Goal: Task Accomplishment & Management: Use online tool/utility

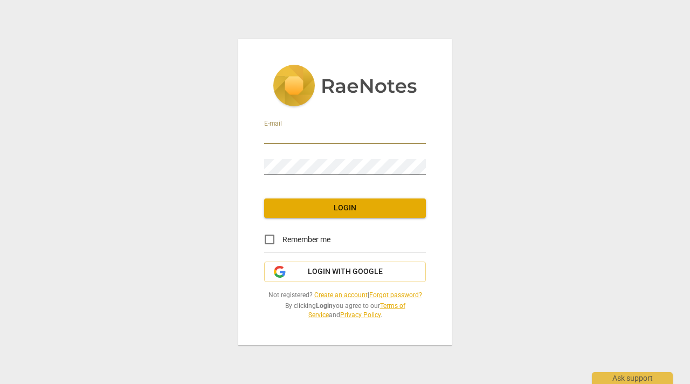
click at [278, 134] on input "email" at bounding box center [345, 136] width 162 height 16
type input "nchamoun08@gmail.com"
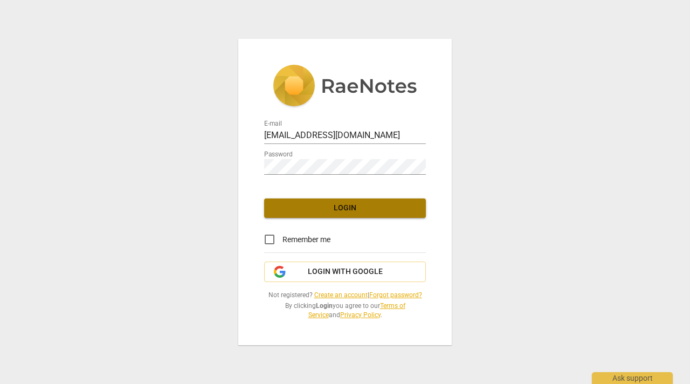
click at [318, 209] on span "Login" at bounding box center [345, 208] width 145 height 11
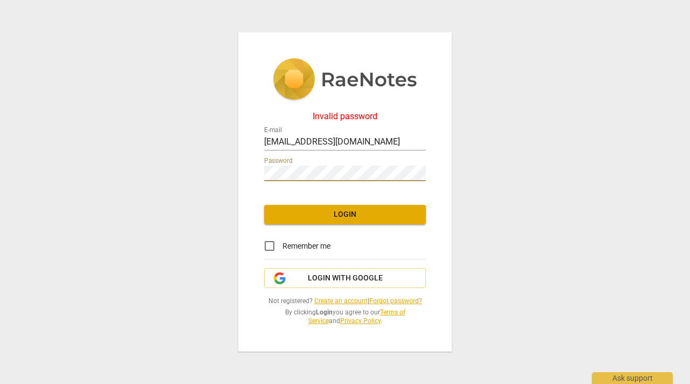
click at [351, 213] on span "Login" at bounding box center [345, 214] width 145 height 11
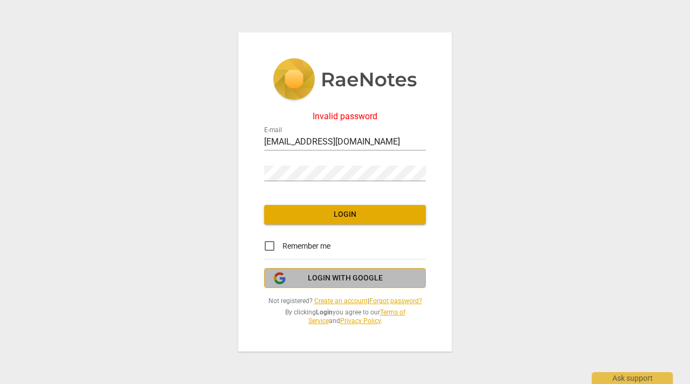
click at [344, 280] on span "Login with Google" at bounding box center [345, 278] width 75 height 11
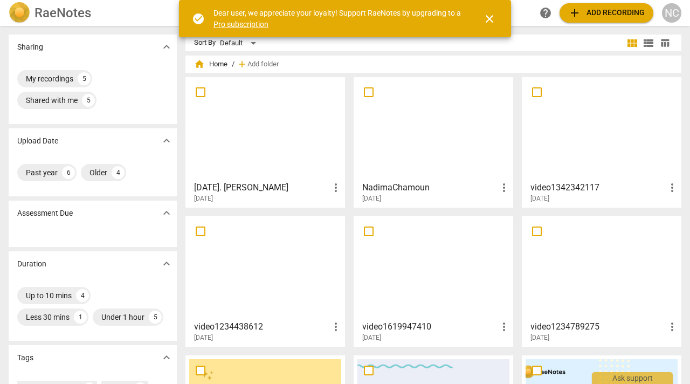
click at [489, 19] on span "close" at bounding box center [489, 18] width 13 height 13
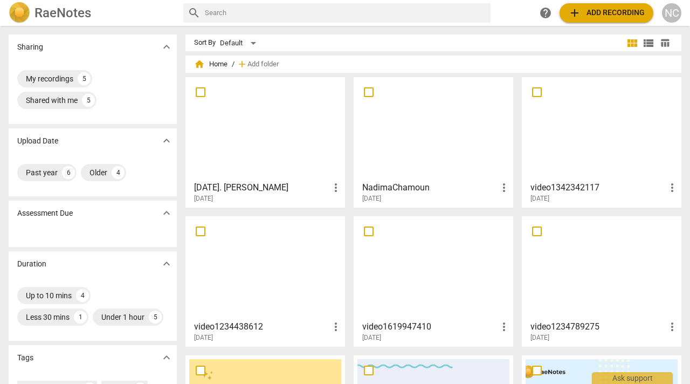
click at [599, 15] on span "add Add recording" at bounding box center [607, 12] width 77 height 13
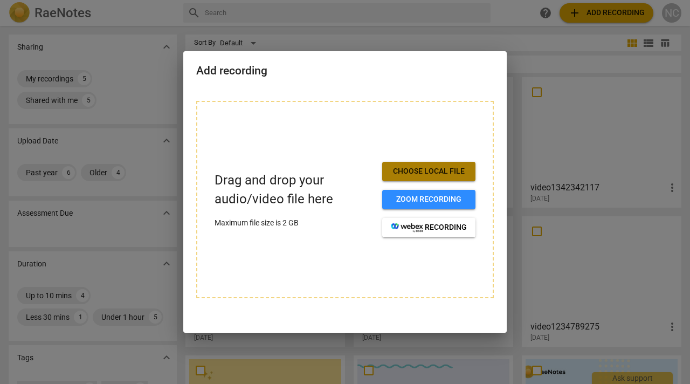
click at [432, 170] on span "Choose local file" at bounding box center [429, 171] width 76 height 11
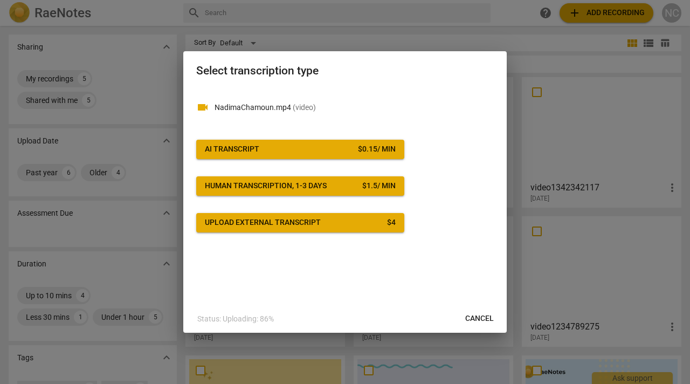
click at [336, 151] on span "AI Transcript $ 0.15 / min" at bounding box center [300, 149] width 191 height 11
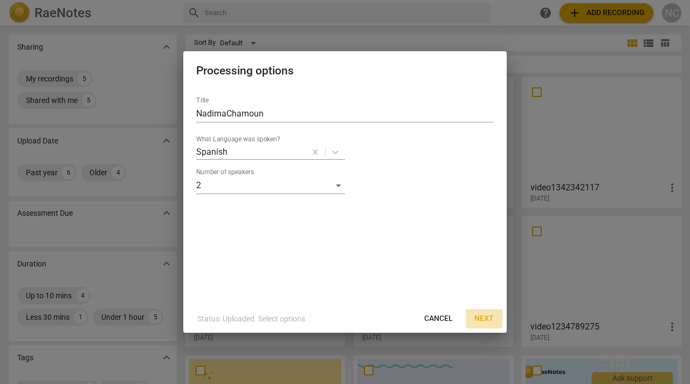
click at [482, 321] on span "Next" at bounding box center [484, 318] width 19 height 11
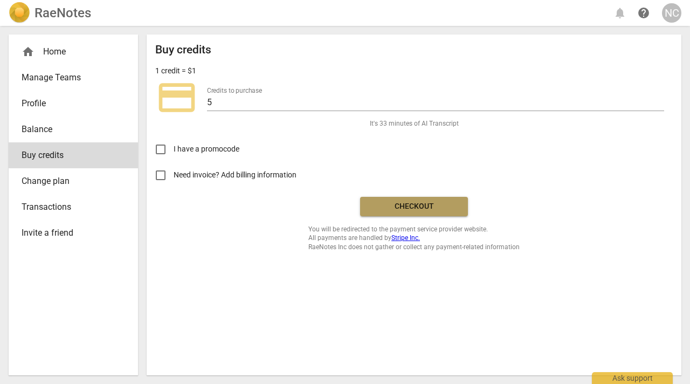
click at [406, 214] on button "Checkout" at bounding box center [414, 206] width 108 height 19
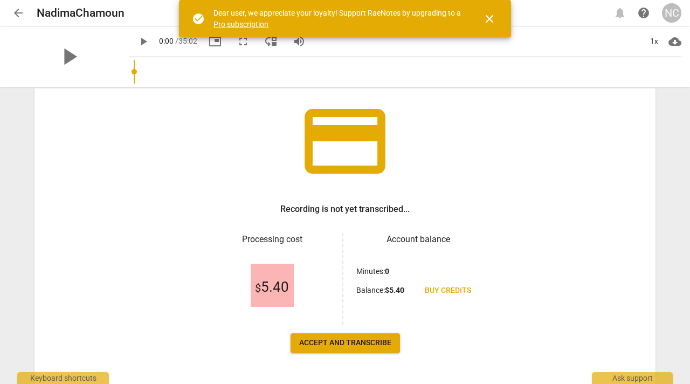
scroll to position [102, 0]
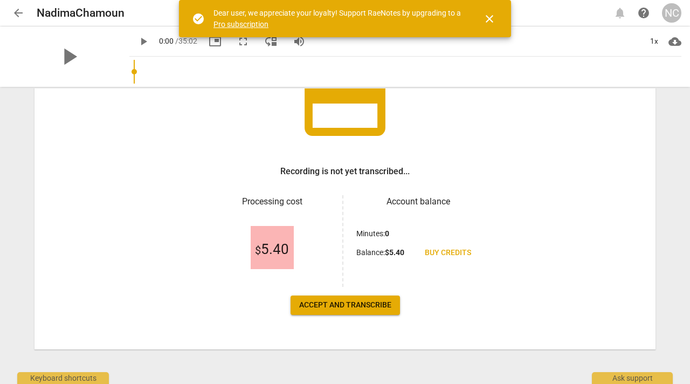
click at [362, 305] on span "Accept and transcribe" at bounding box center [345, 305] width 92 height 11
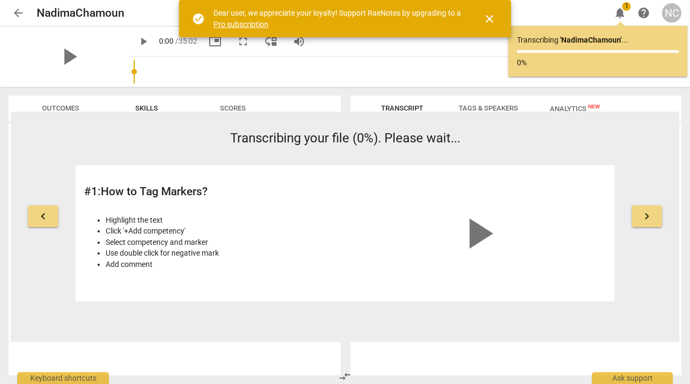
click at [491, 17] on span "close" at bounding box center [489, 18] width 13 height 13
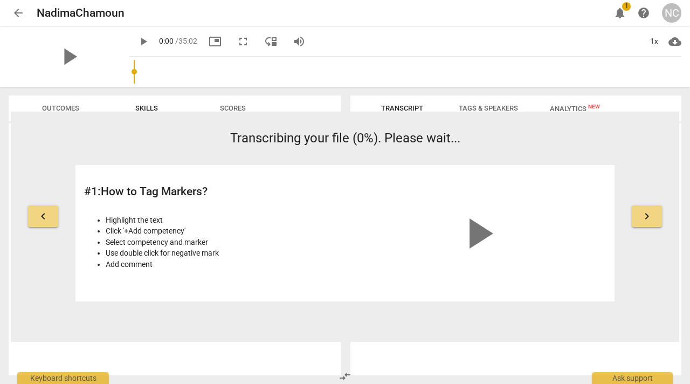
click at [474, 234] on span "play_arrow" at bounding box center [479, 234] width 52 height 52
click at [484, 234] on video at bounding box center [479, 214] width 162 height 81
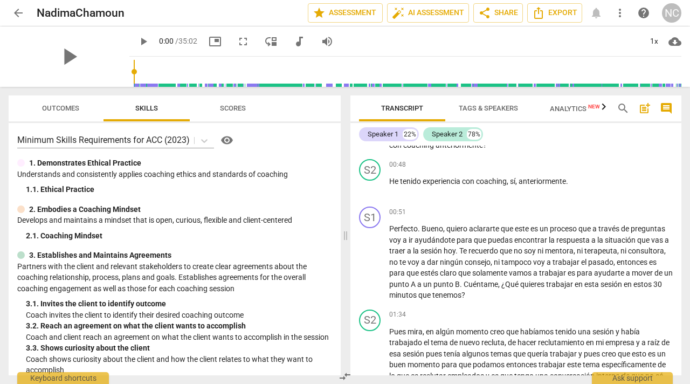
scroll to position [0, 0]
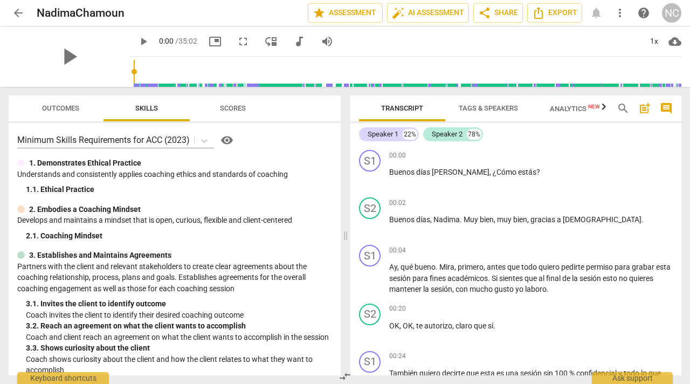
click at [675, 41] on span "cloud_download" at bounding box center [675, 41] width 13 height 13
click at [613, 156] on div at bounding box center [345, 192] width 690 height 384
click at [542, 15] on icon "Export" at bounding box center [538, 12] width 13 height 13
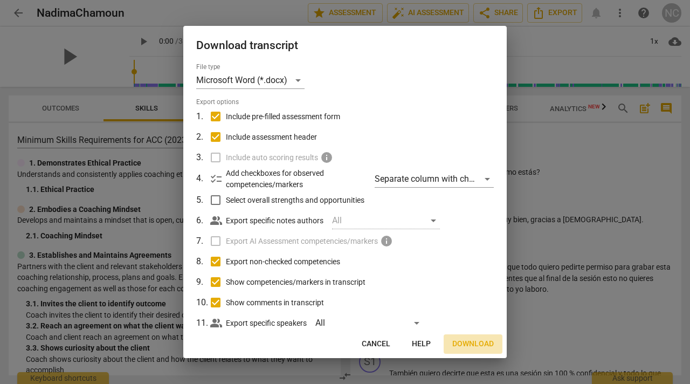
click at [469, 343] on span "Download" at bounding box center [474, 344] width 42 height 11
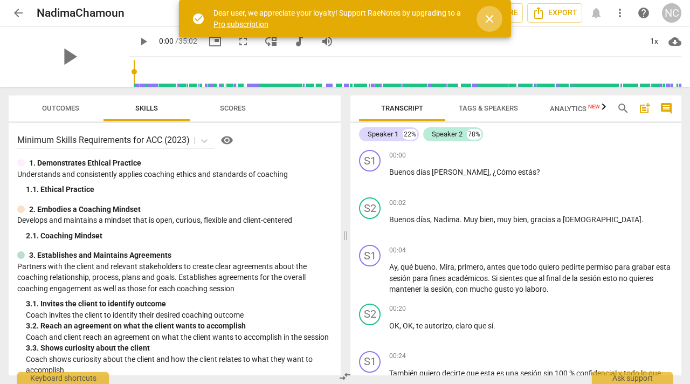
click at [488, 20] on span "close" at bounding box center [489, 18] width 13 height 13
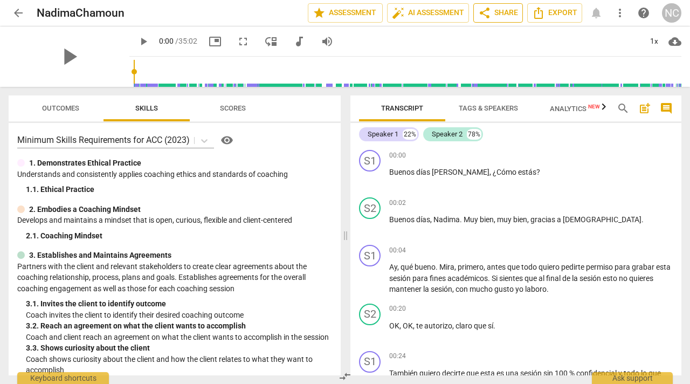
click at [505, 13] on span "share Share" at bounding box center [498, 12] width 40 height 13
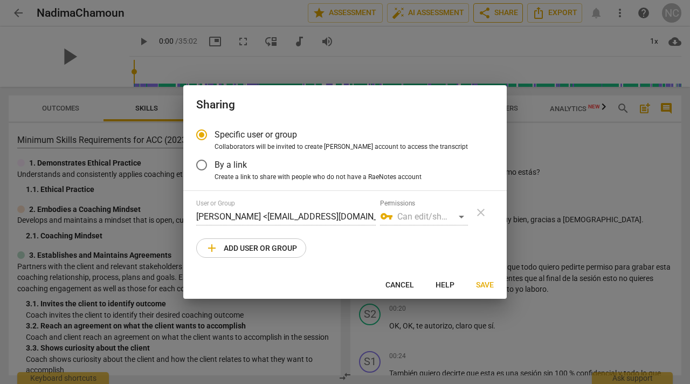
radio input "false"
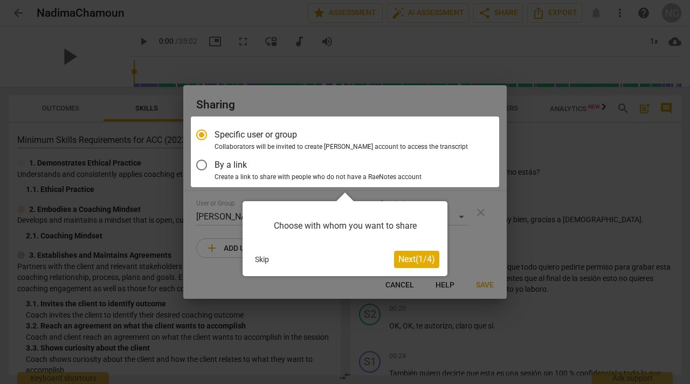
click at [419, 267] on button "Next ( 1 / 4 )" at bounding box center [416, 259] width 45 height 17
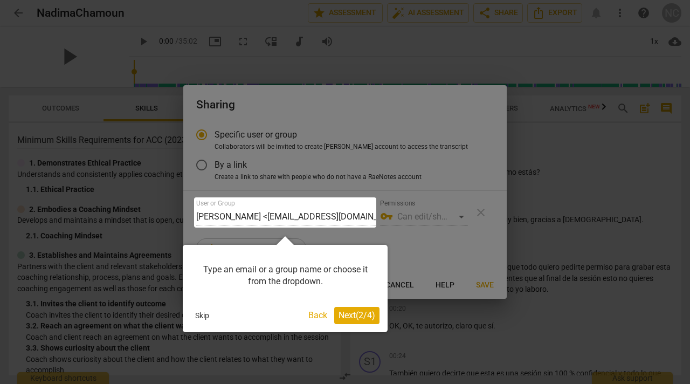
click at [206, 316] on button "Skip" at bounding box center [202, 315] width 23 height 16
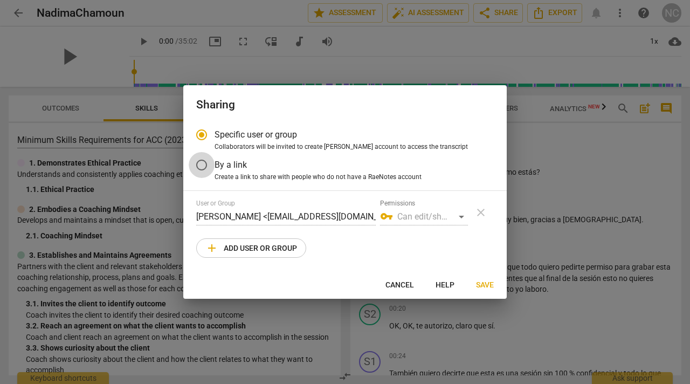
click at [203, 166] on input "By a link" at bounding box center [202, 165] width 26 height 26
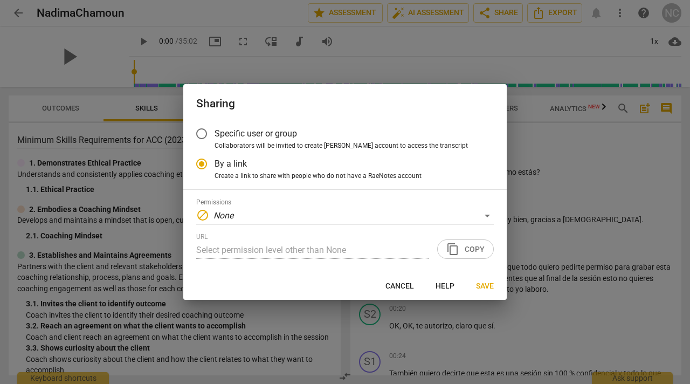
click at [488, 288] on span "Save" at bounding box center [485, 286] width 18 height 11
radio input "false"
